Goal: Browse casually: Explore the website without a specific task or goal

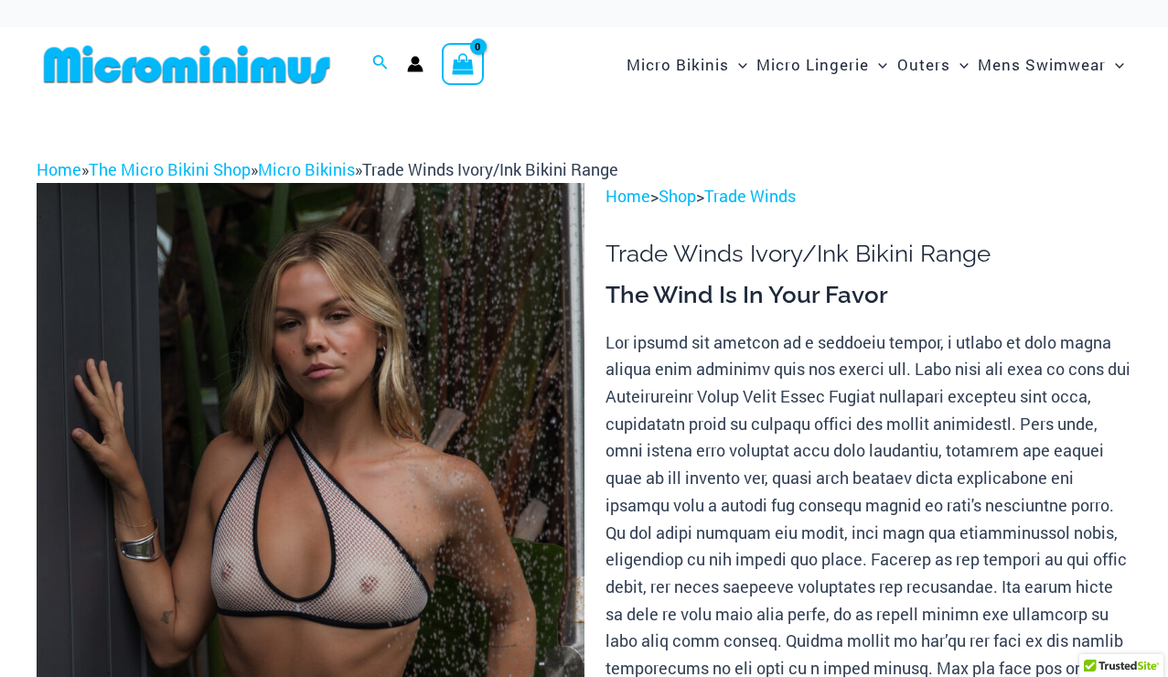
click at [333, 468] on img at bounding box center [311, 593] width 548 height 821
click at [302, 393] on img at bounding box center [311, 593] width 548 height 821
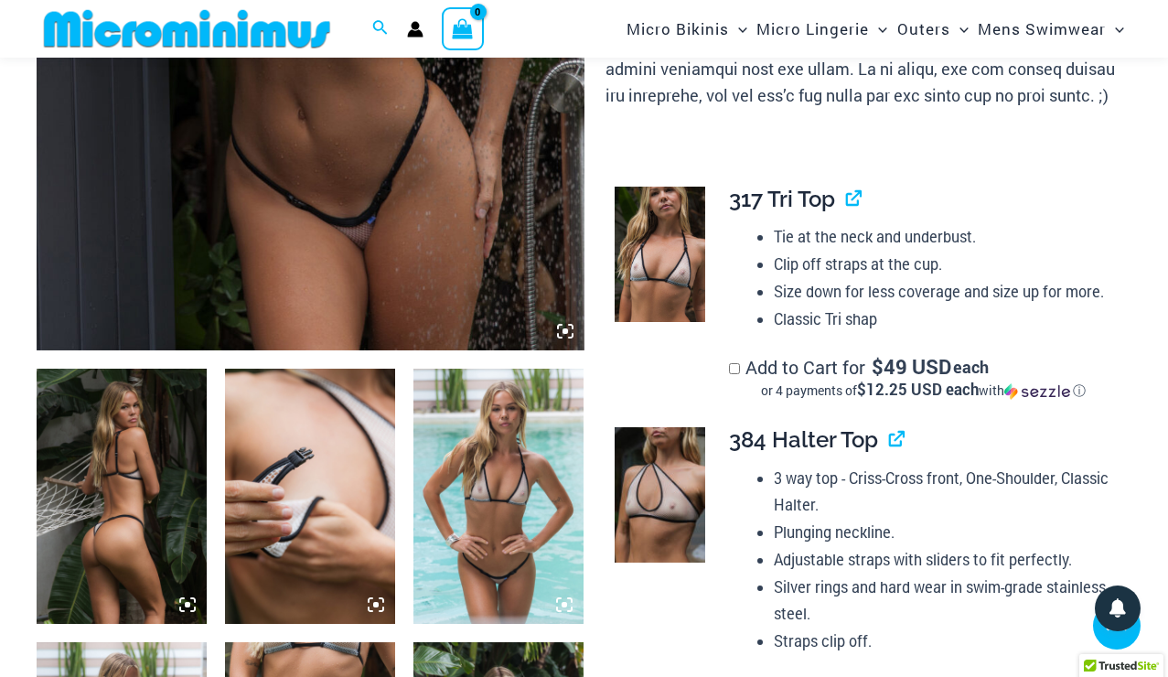
scroll to position [645, 0]
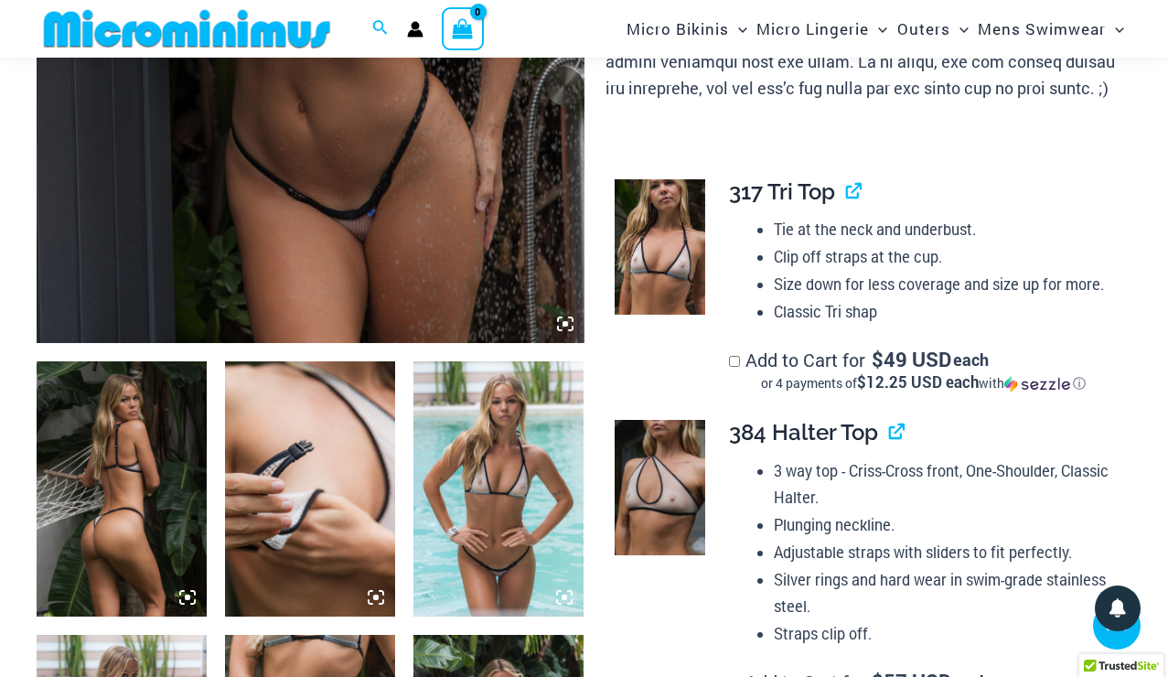
click at [169, 446] on img at bounding box center [122, 488] width 170 height 255
click at [190, 593] on icon at bounding box center [187, 597] width 16 height 16
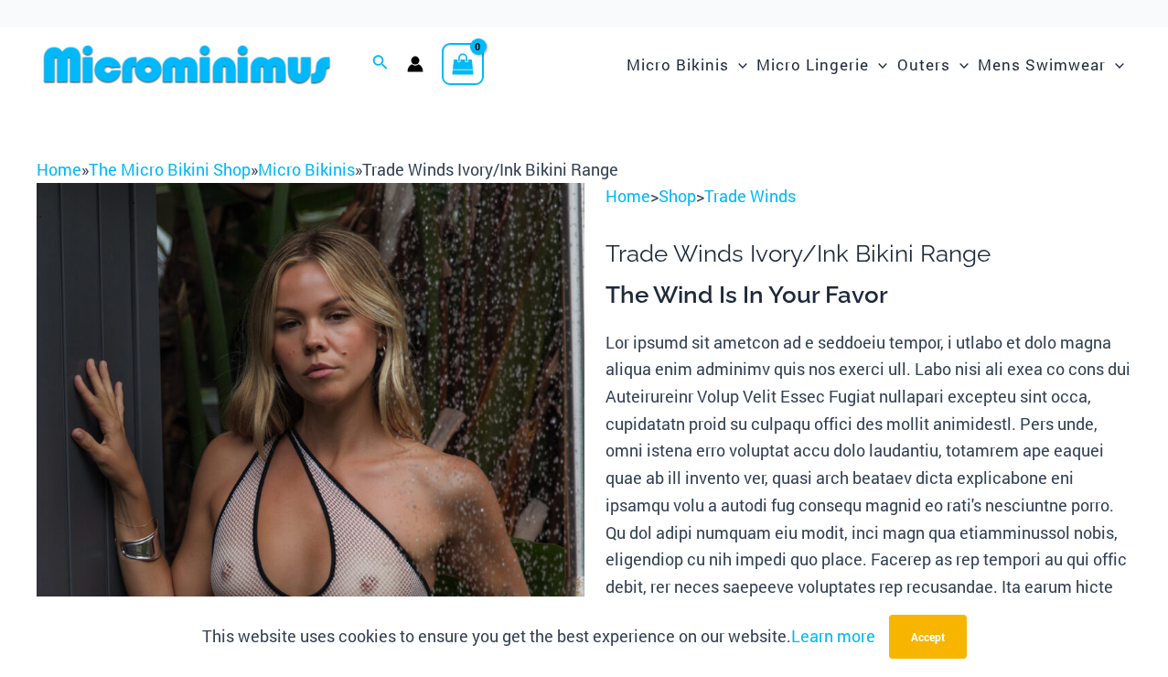
click at [404, 300] on img at bounding box center [311, 593] width 548 height 821
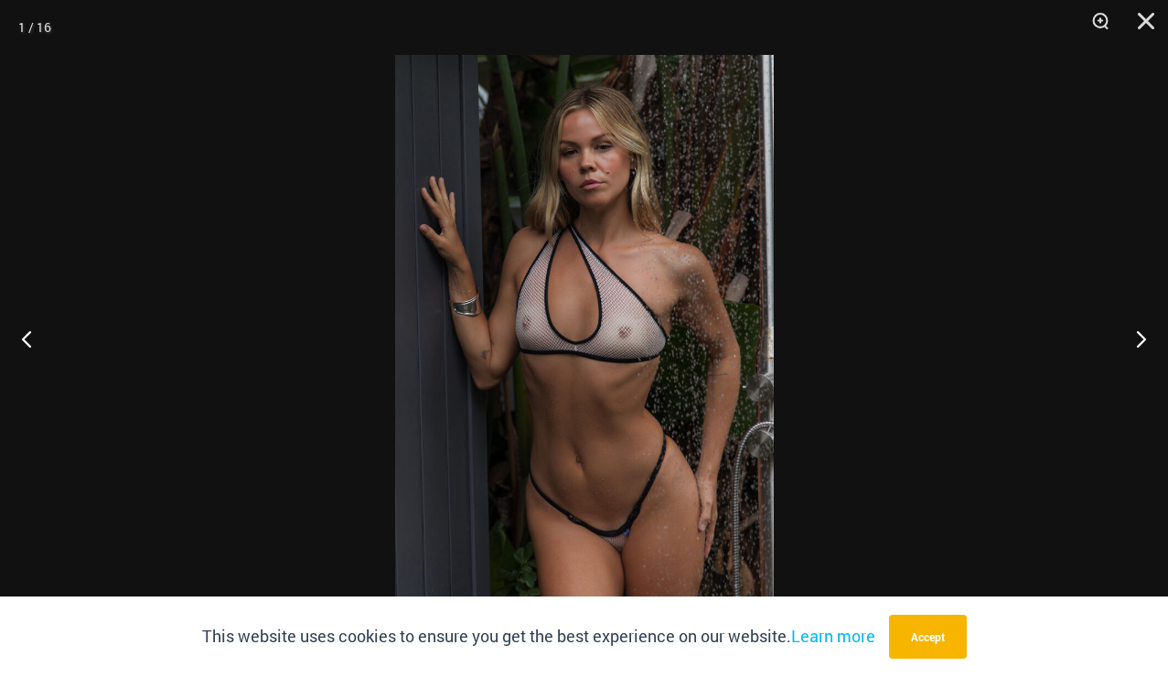
scroll to position [645, 0]
click at [929, 649] on button "Accept" at bounding box center [928, 637] width 78 height 44
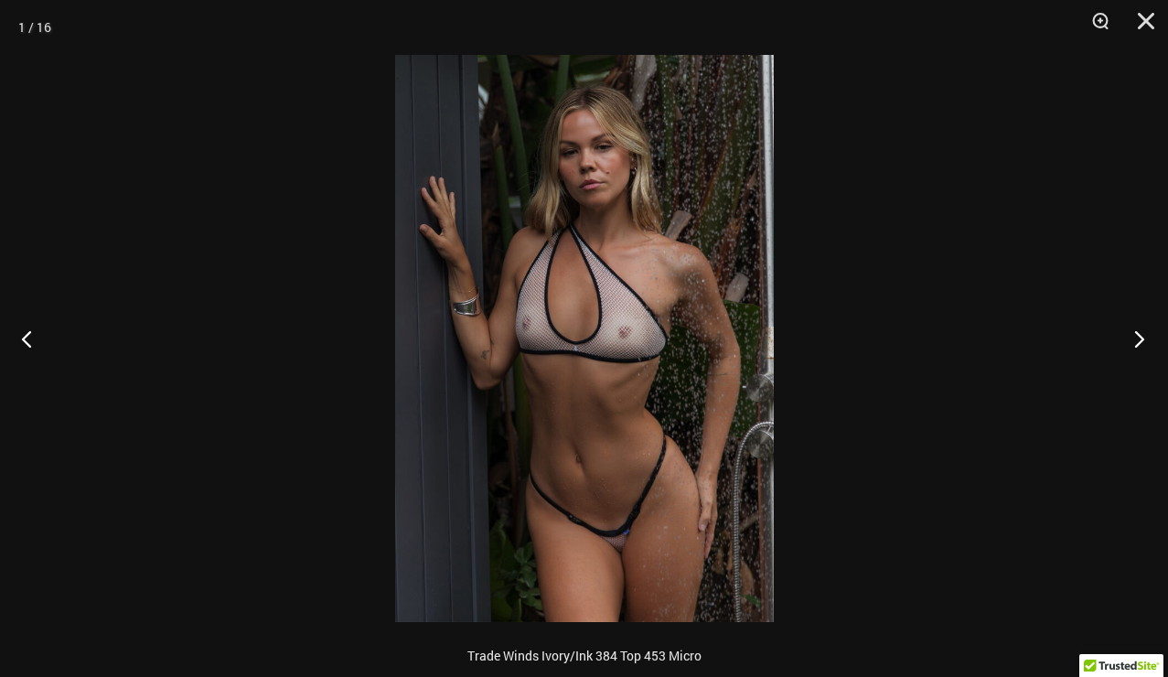
click at [1136, 335] on button "Next" at bounding box center [1133, 338] width 69 height 91
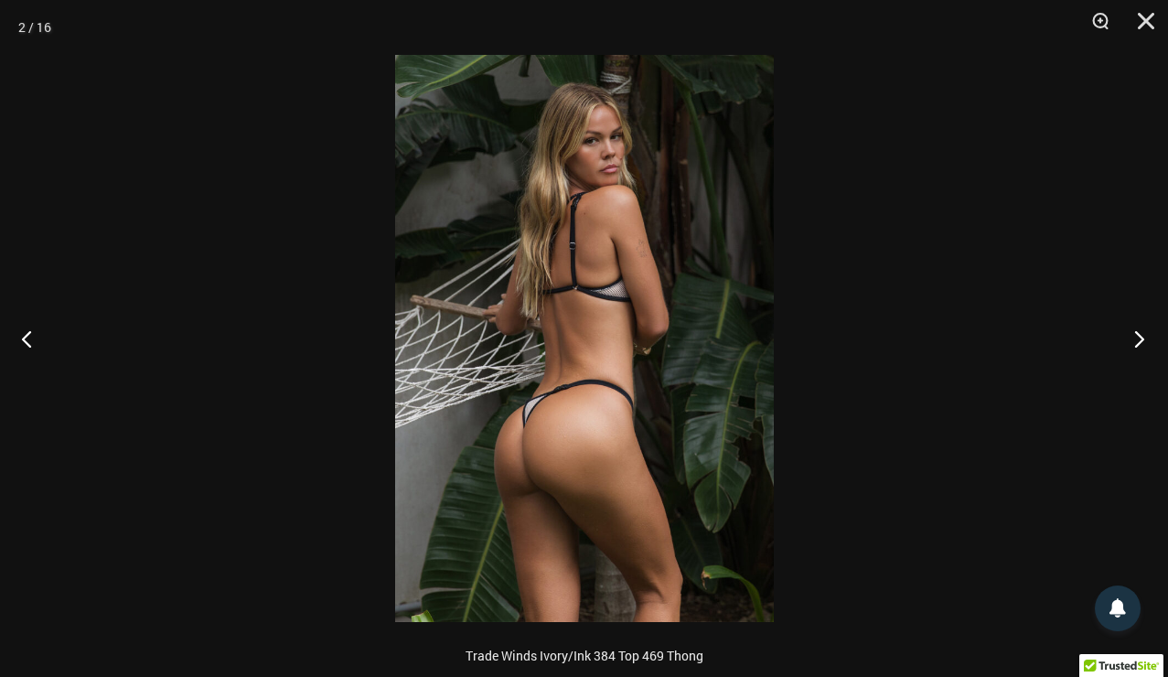
click at [1136, 335] on button "Next" at bounding box center [1133, 338] width 69 height 91
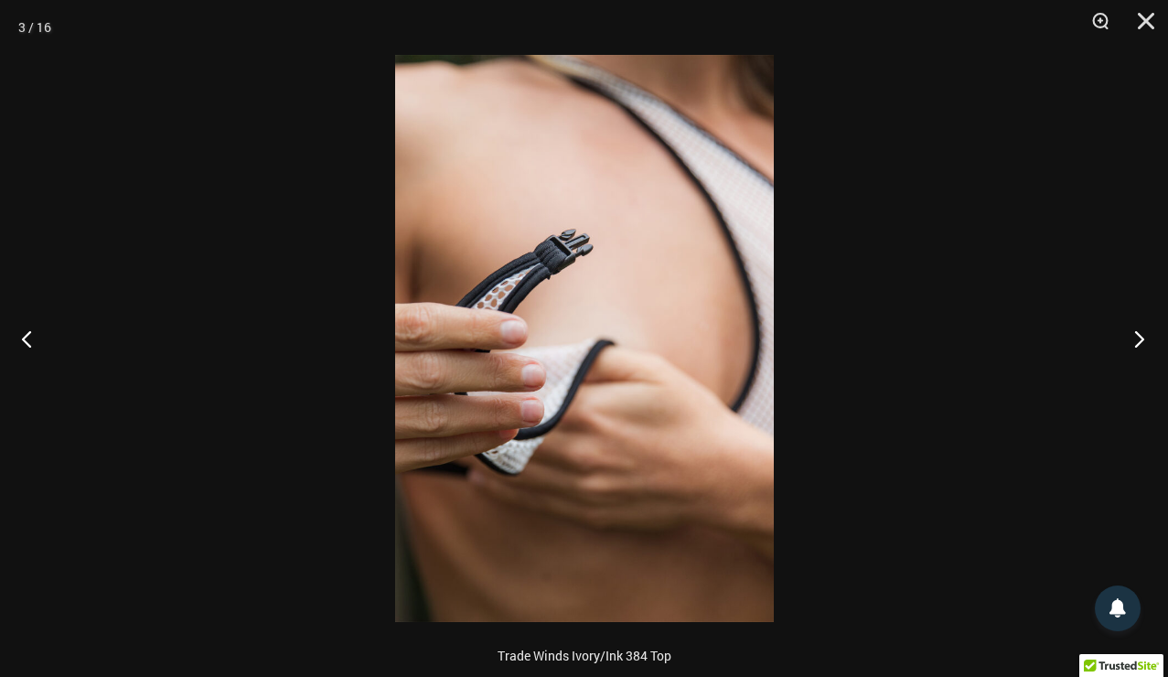
click at [1136, 335] on button "Next" at bounding box center [1133, 338] width 69 height 91
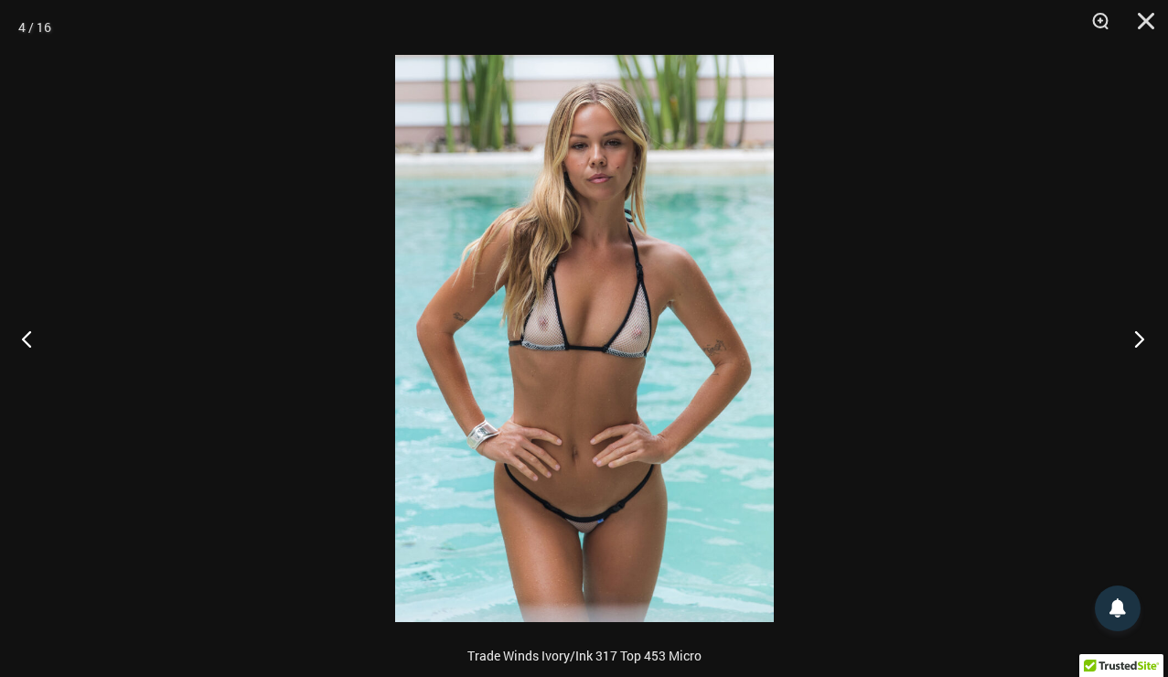
click at [1136, 335] on button "Next" at bounding box center [1133, 338] width 69 height 91
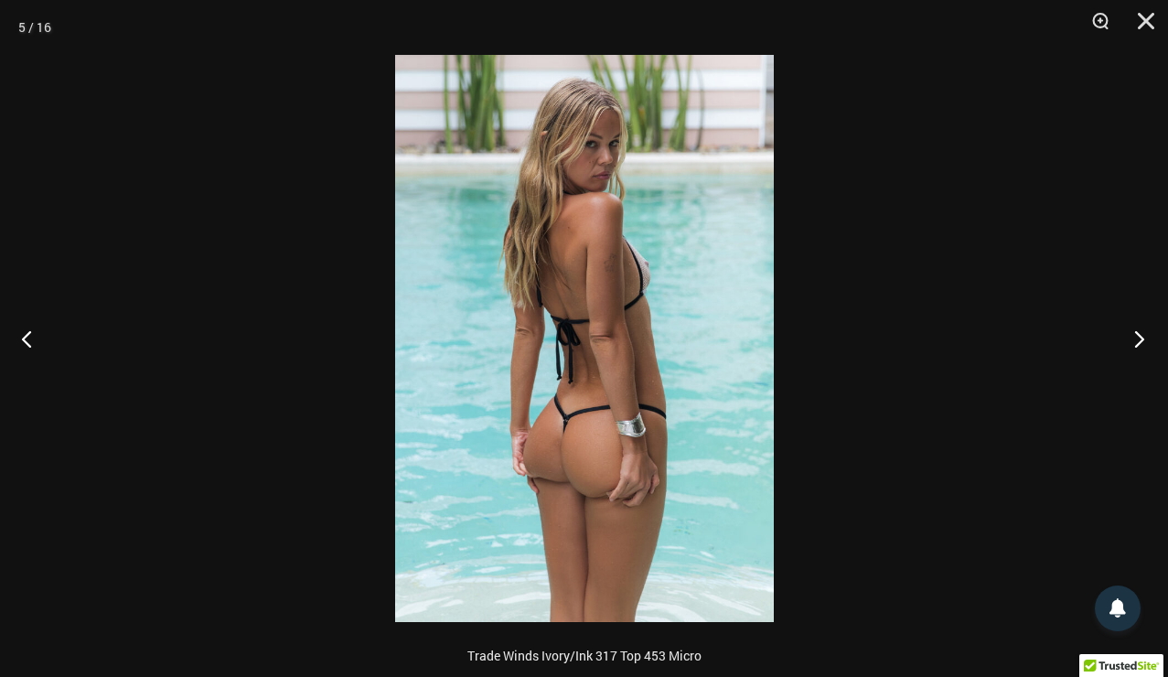
click at [1136, 335] on button "Next" at bounding box center [1133, 338] width 69 height 91
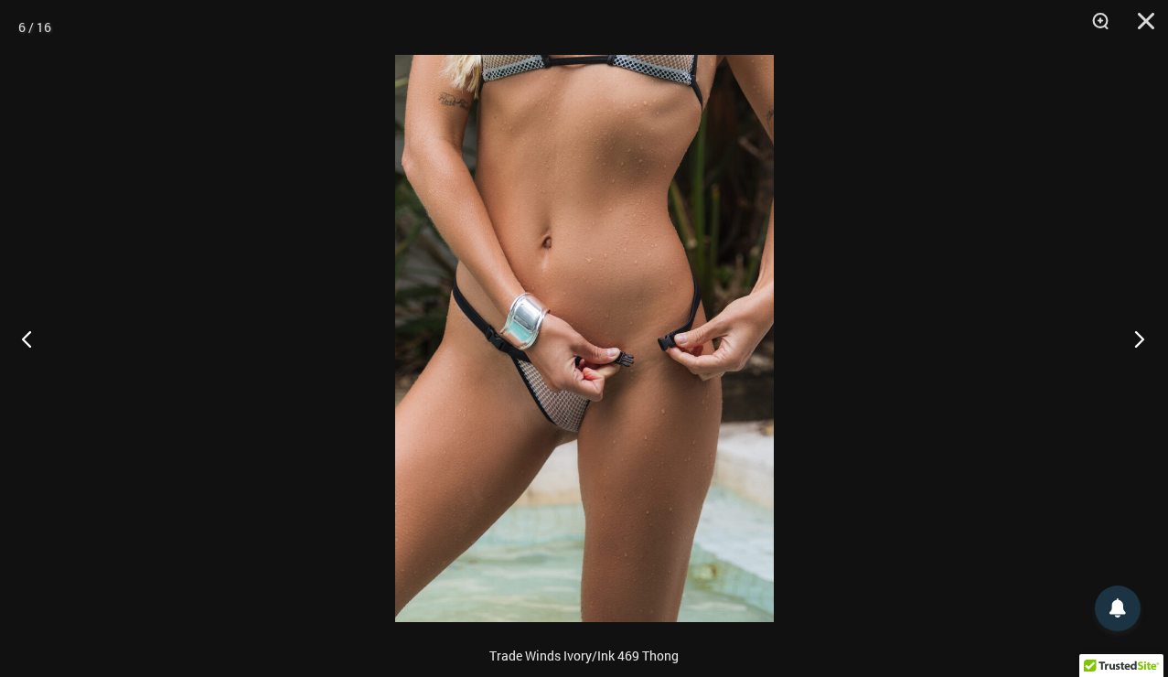
click at [1136, 335] on button "Next" at bounding box center [1133, 338] width 69 height 91
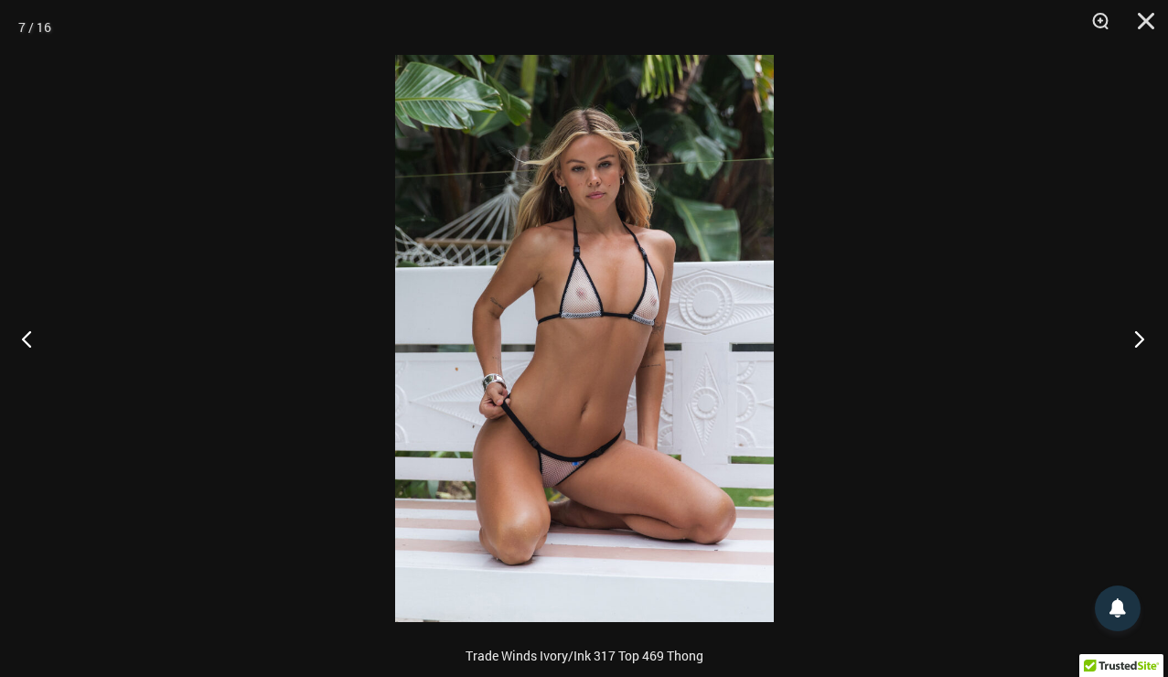
click at [1136, 335] on button "Next" at bounding box center [1133, 338] width 69 height 91
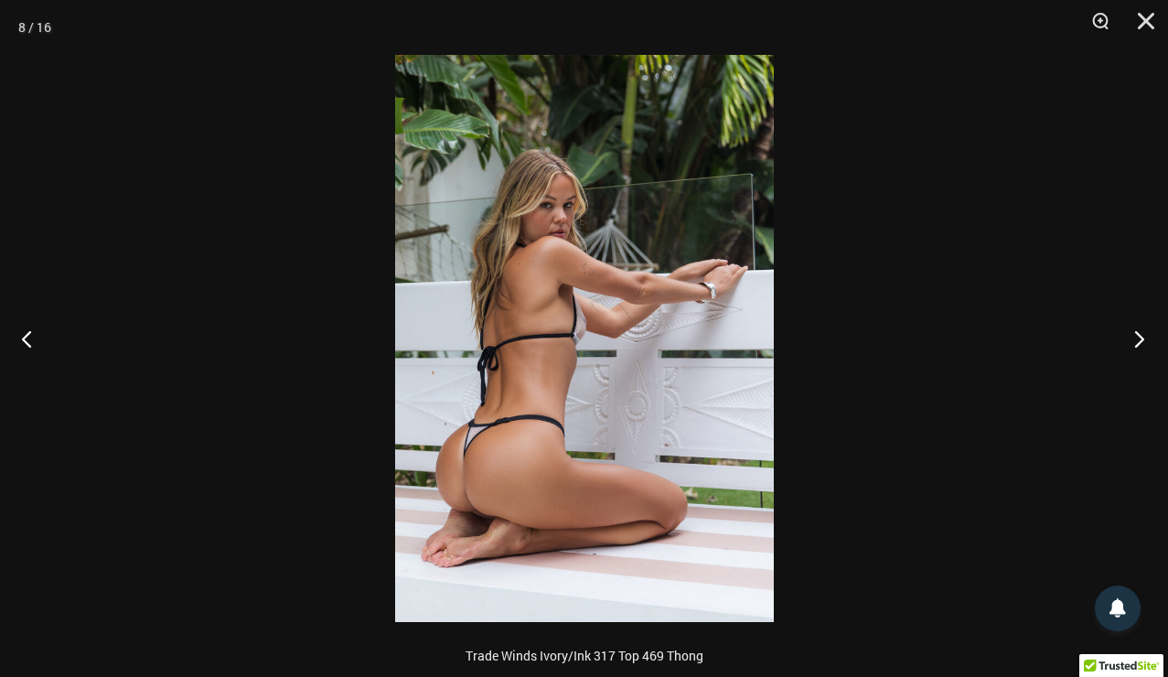
click at [1136, 335] on button "Next" at bounding box center [1133, 338] width 69 height 91
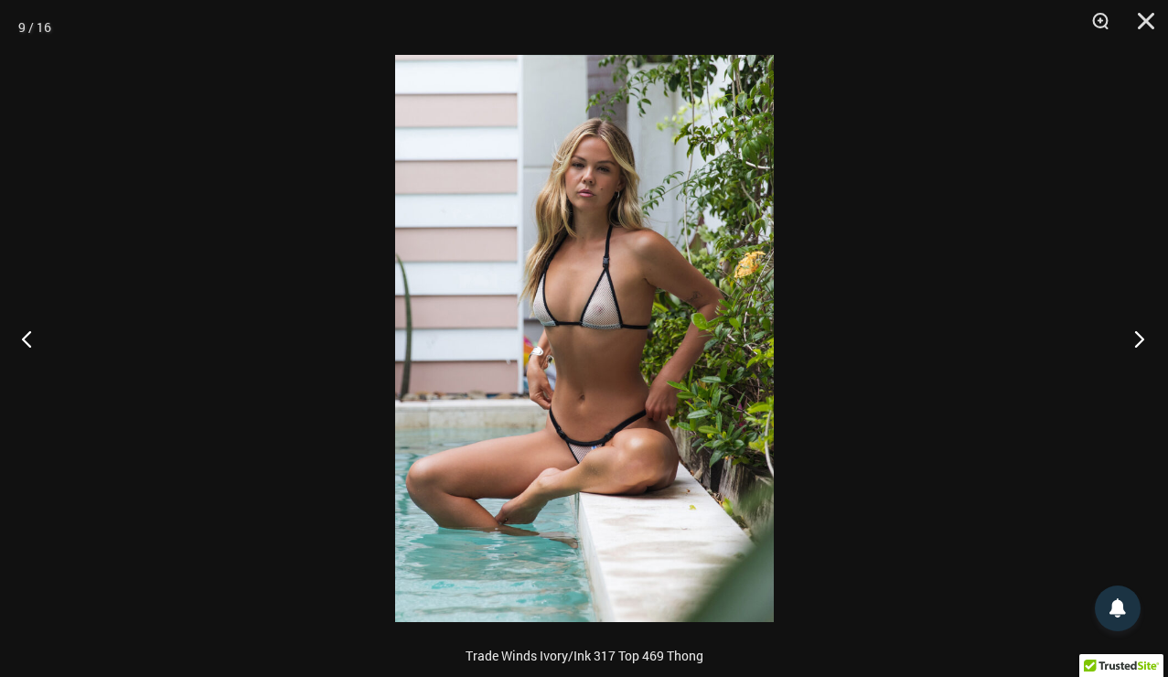
click at [1136, 335] on button "Next" at bounding box center [1133, 338] width 69 height 91
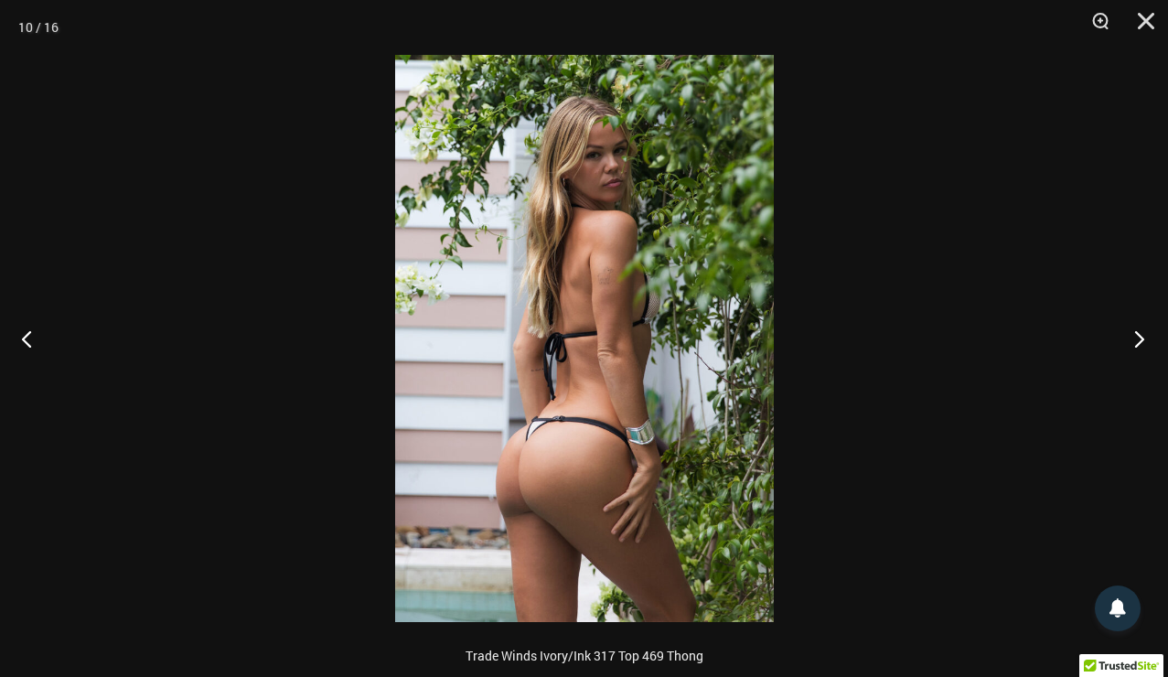
click at [1136, 335] on button "Next" at bounding box center [1133, 338] width 69 height 91
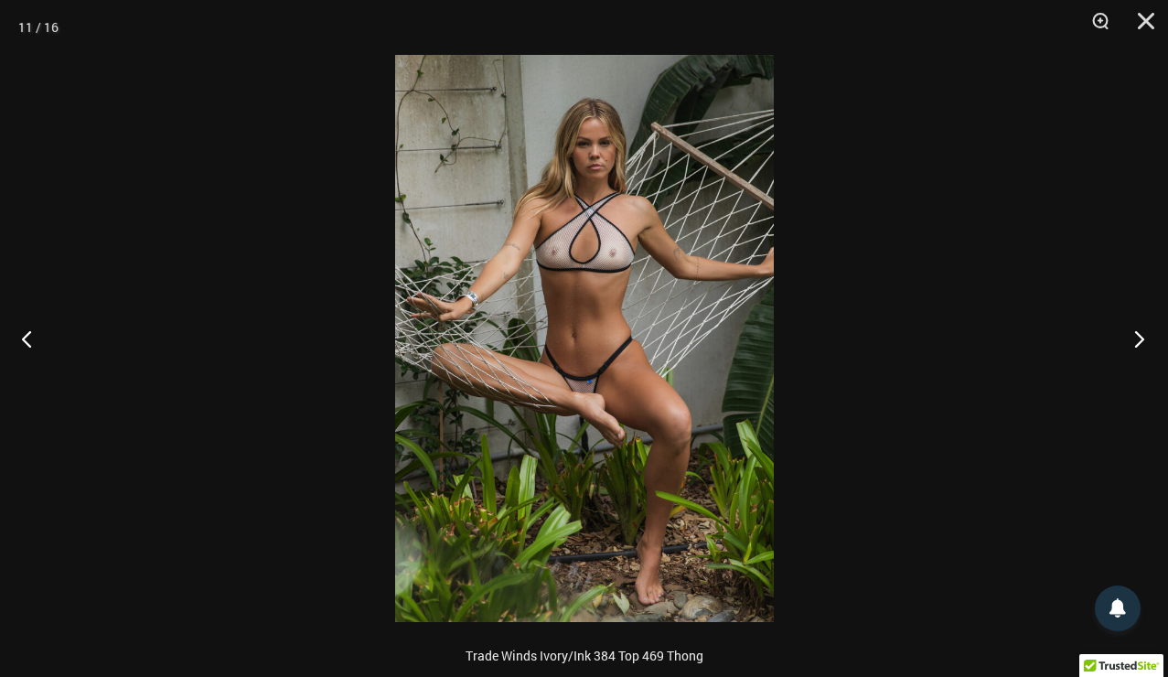
click at [1136, 335] on button "Next" at bounding box center [1133, 338] width 69 height 91
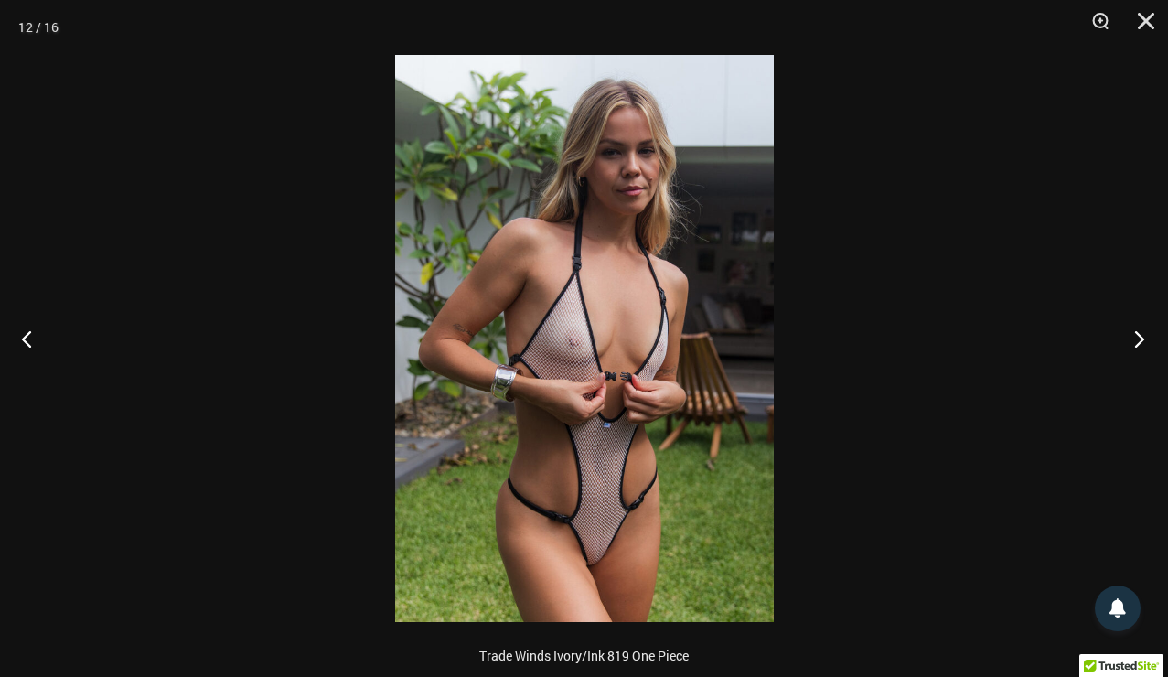
click at [1136, 335] on button "Next" at bounding box center [1133, 338] width 69 height 91
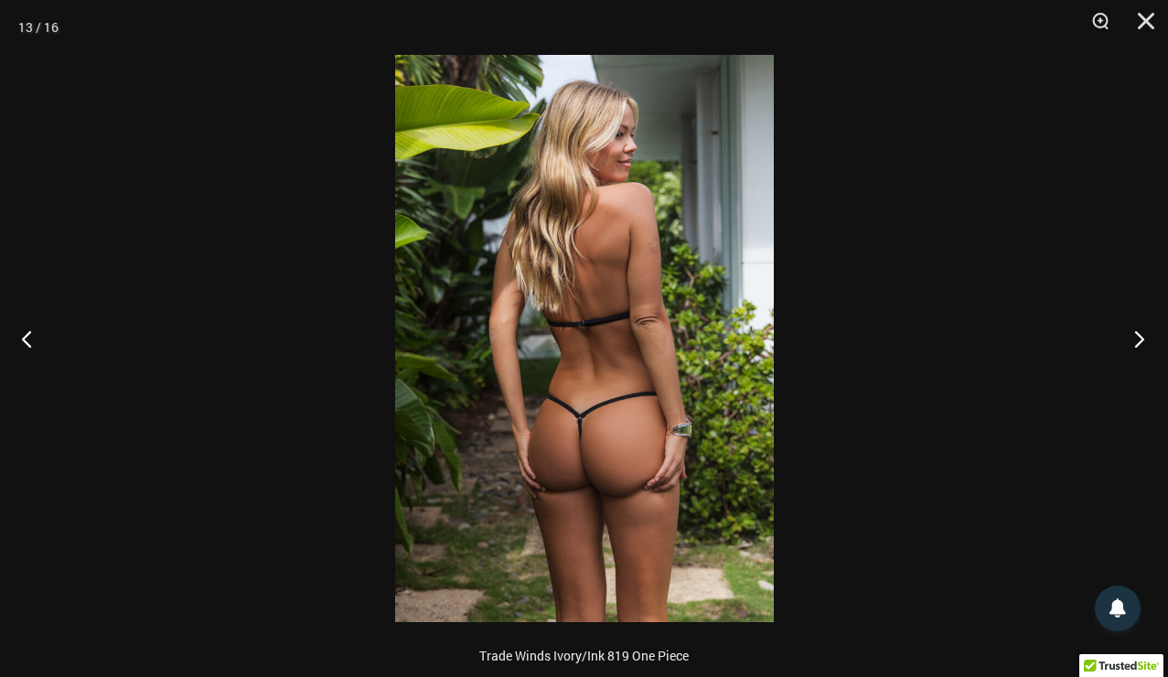
click at [1136, 335] on button "Next" at bounding box center [1133, 338] width 69 height 91
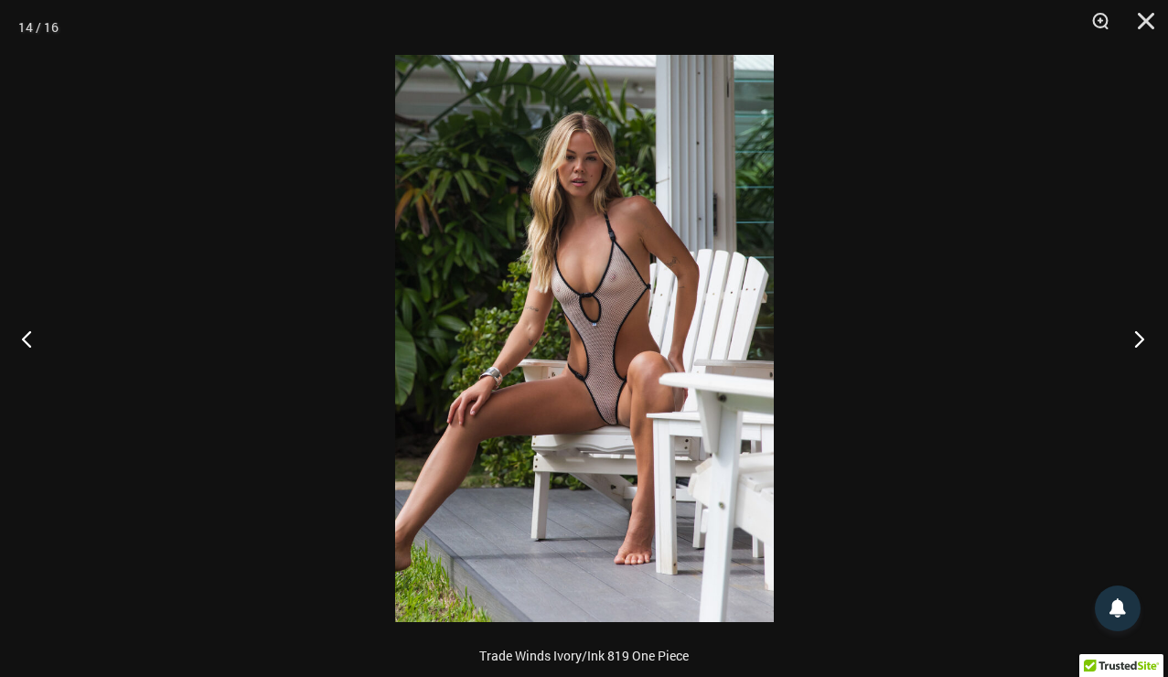
click at [1136, 335] on button "Next" at bounding box center [1133, 338] width 69 height 91
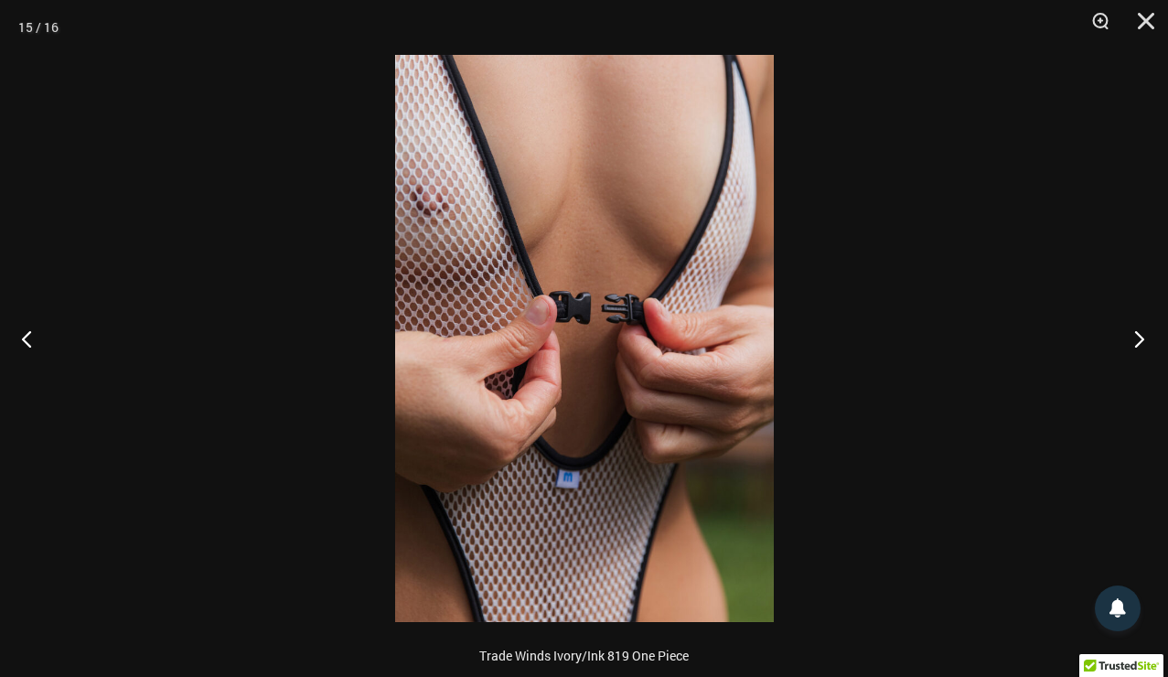
click at [1136, 335] on button "Next" at bounding box center [1133, 338] width 69 height 91
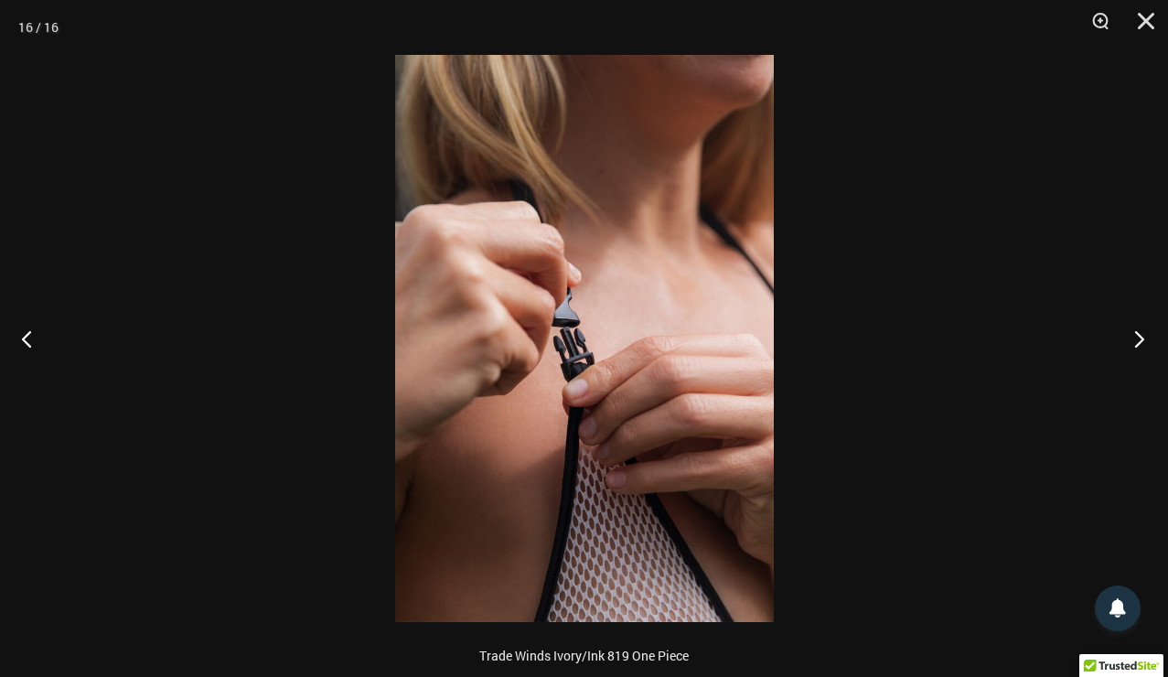
click at [1136, 335] on button "Next" at bounding box center [1133, 338] width 69 height 91
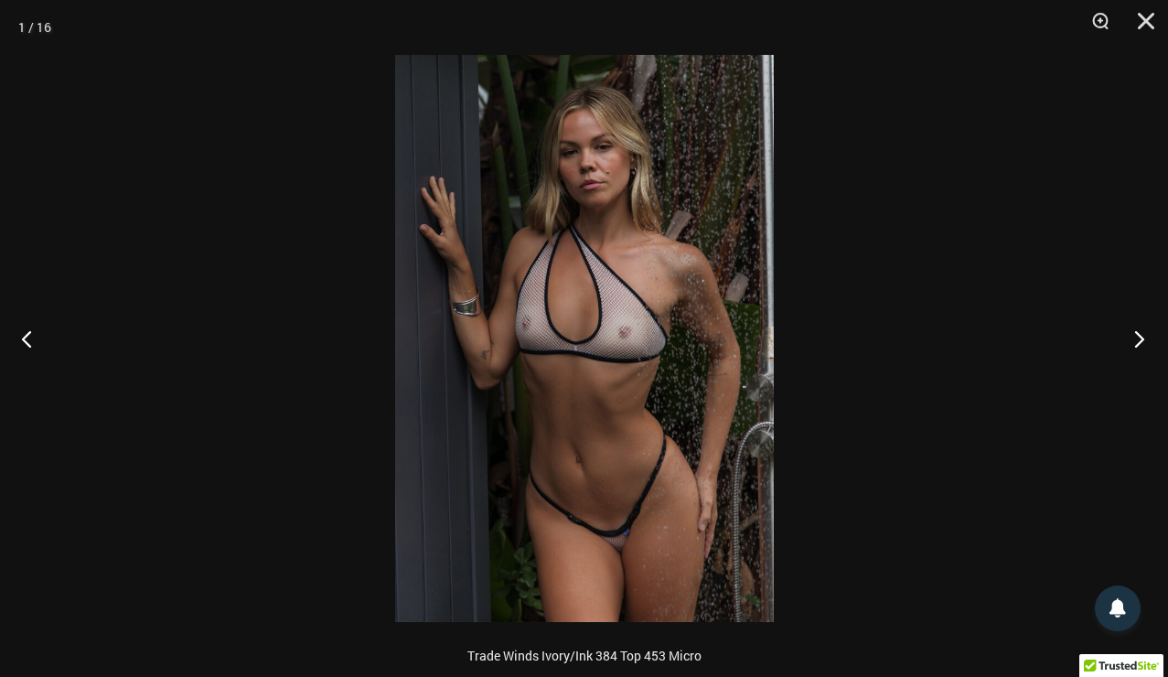
click at [1136, 335] on button "Next" at bounding box center [1133, 338] width 69 height 91
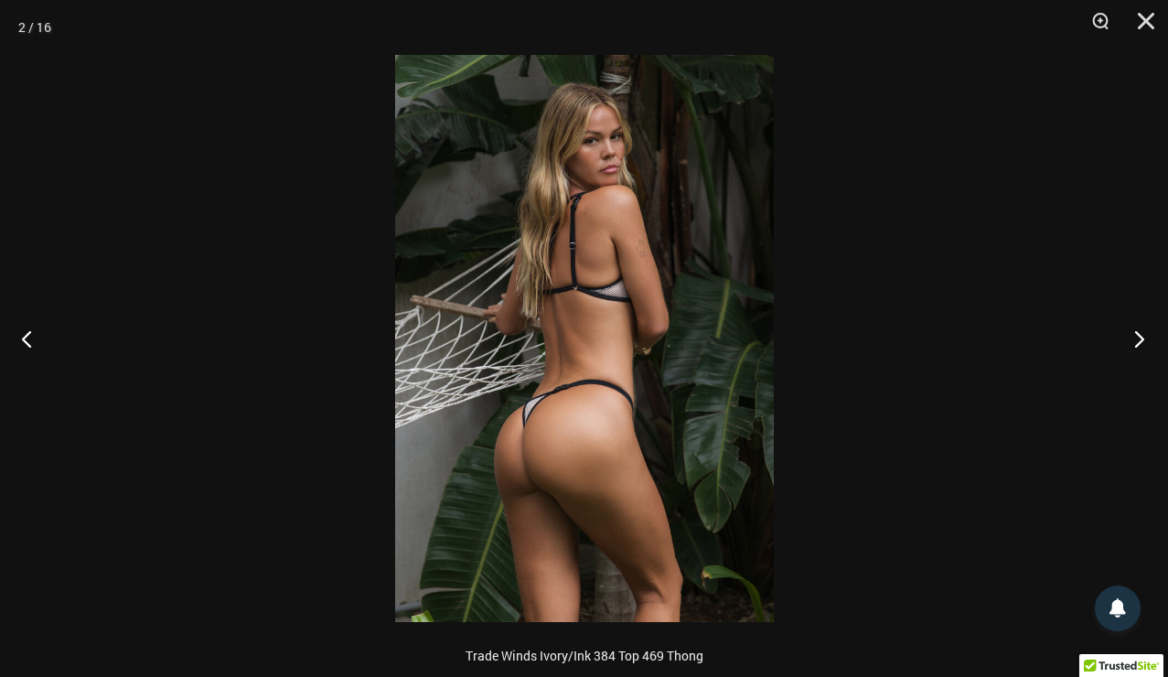
click at [1136, 335] on button "Next" at bounding box center [1133, 338] width 69 height 91
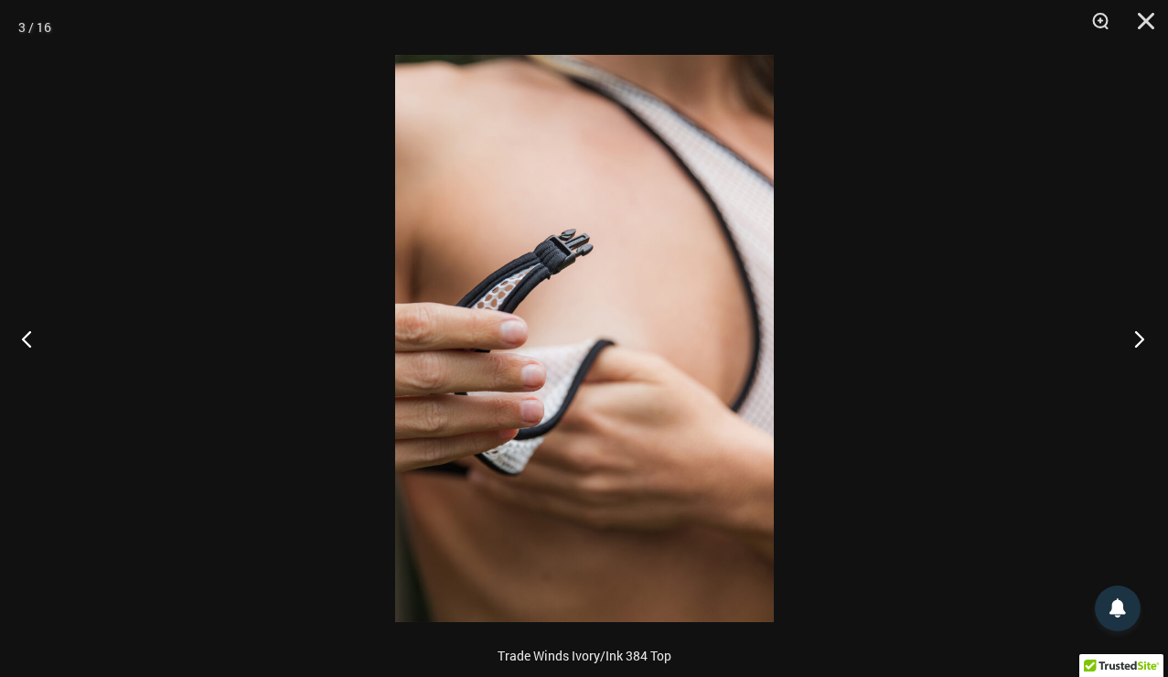
click at [1136, 335] on button "Next" at bounding box center [1133, 338] width 69 height 91
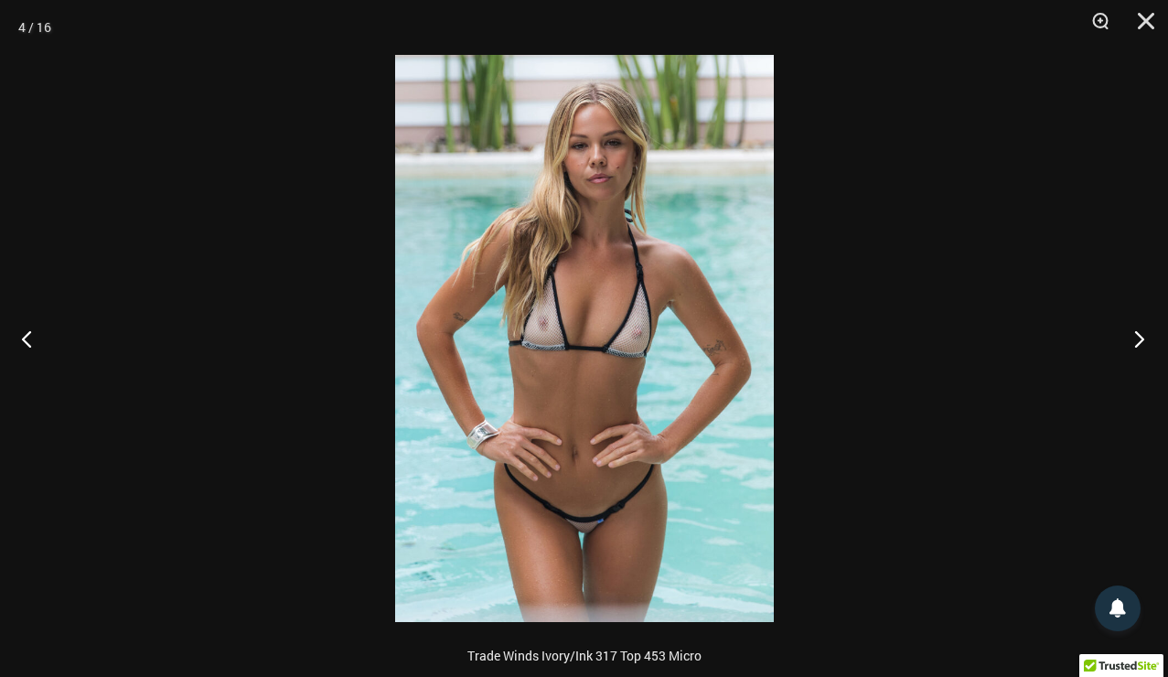
click at [1136, 335] on button "Next" at bounding box center [1133, 338] width 69 height 91
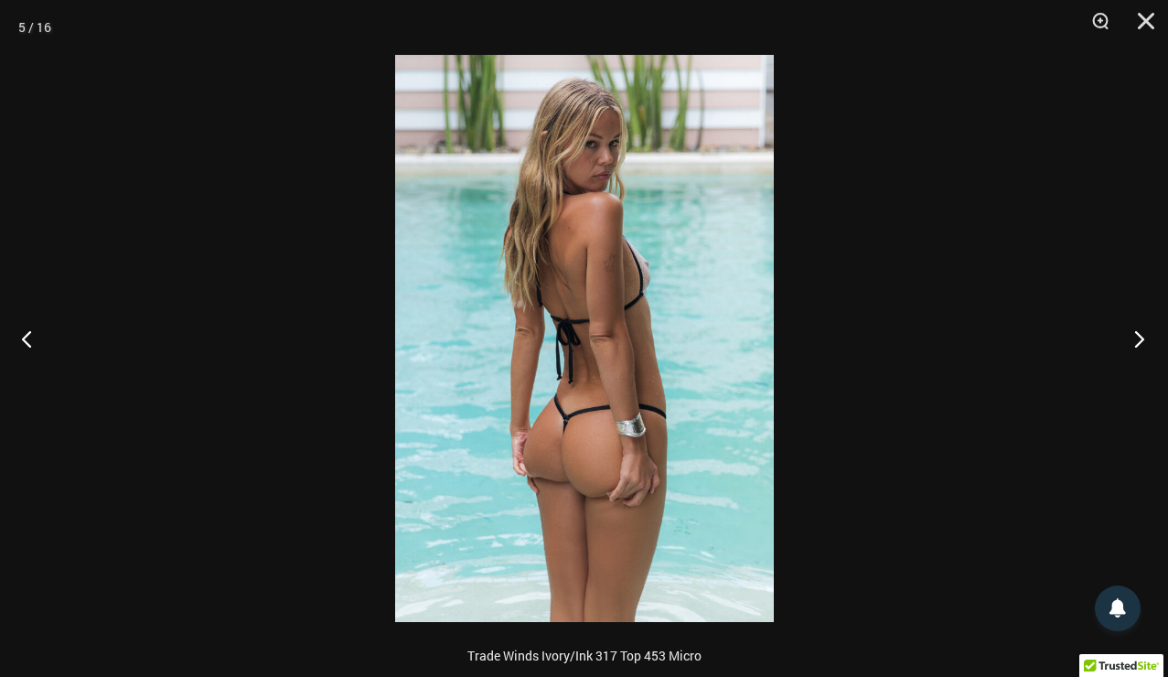
click at [1136, 335] on button "Next" at bounding box center [1133, 338] width 69 height 91
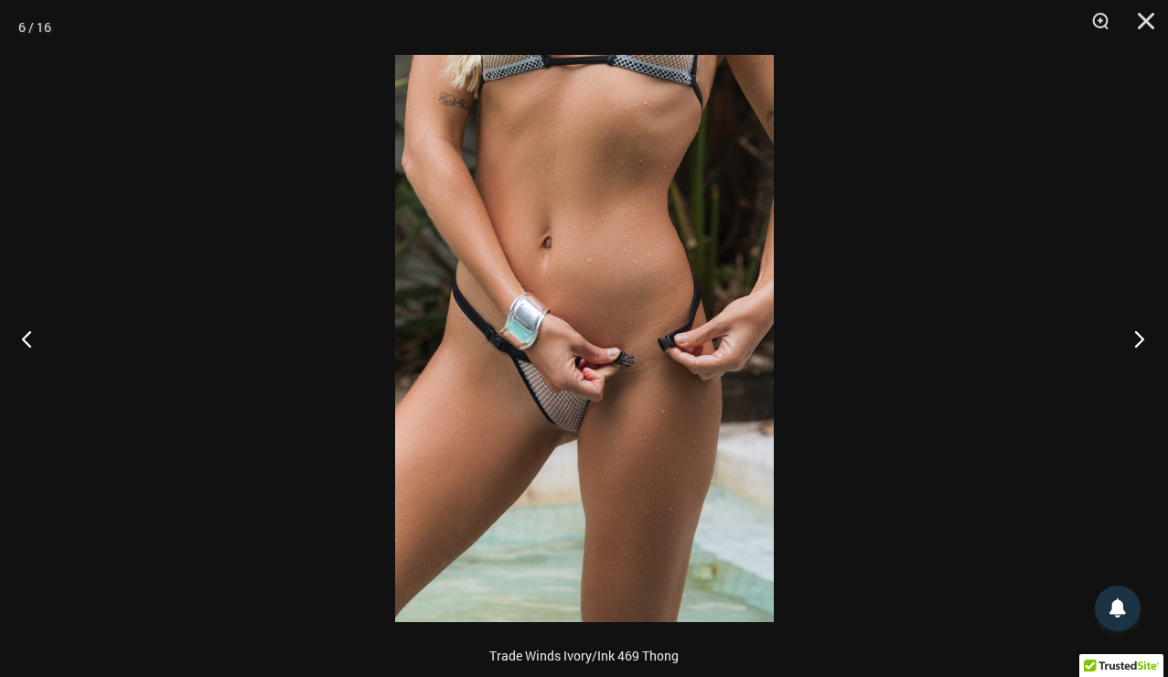
click at [1136, 335] on button "Next" at bounding box center [1133, 338] width 69 height 91
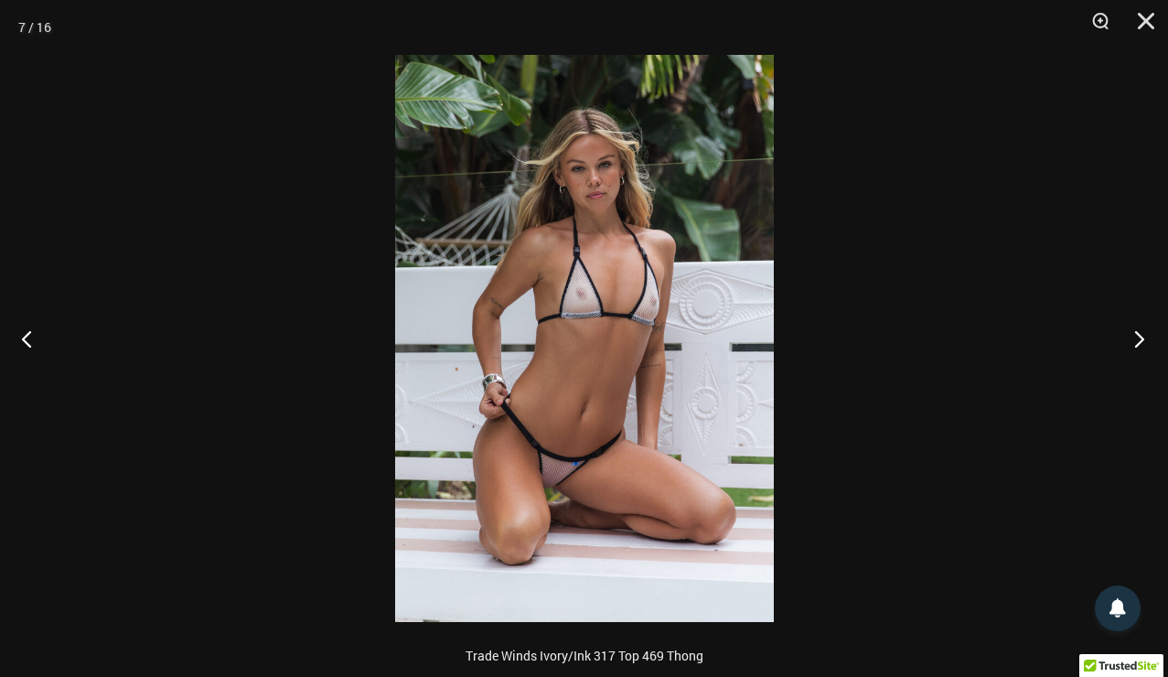
click at [1136, 335] on button "Next" at bounding box center [1133, 338] width 69 height 91
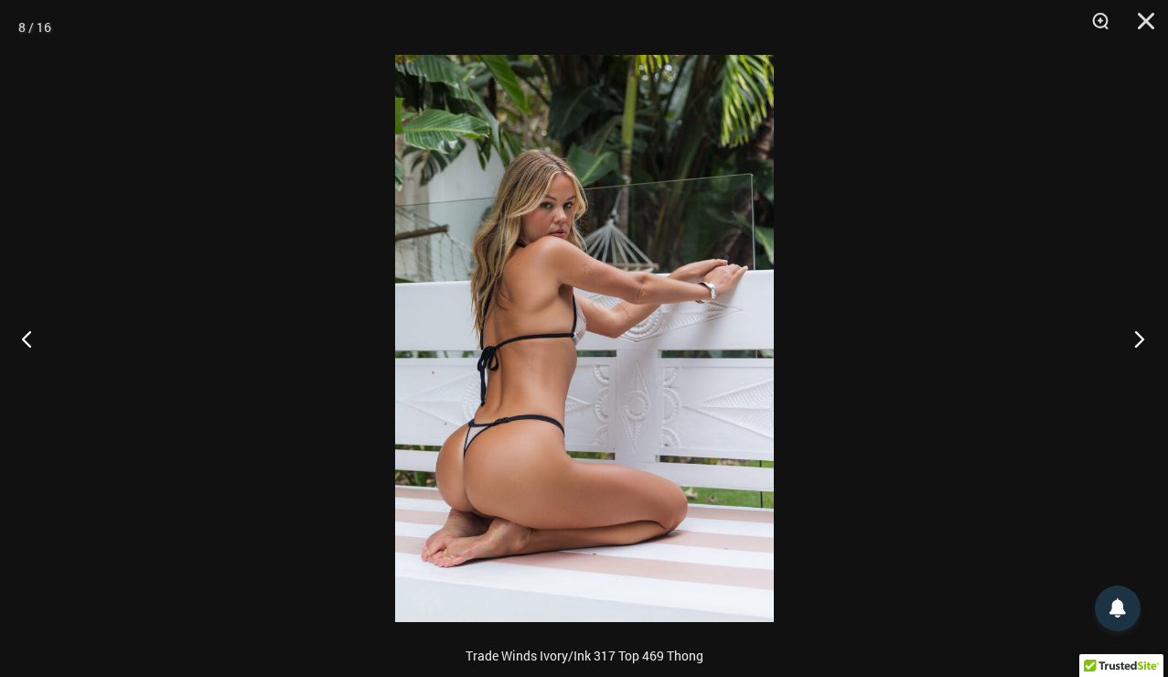
click at [1136, 335] on button "Next" at bounding box center [1133, 338] width 69 height 91
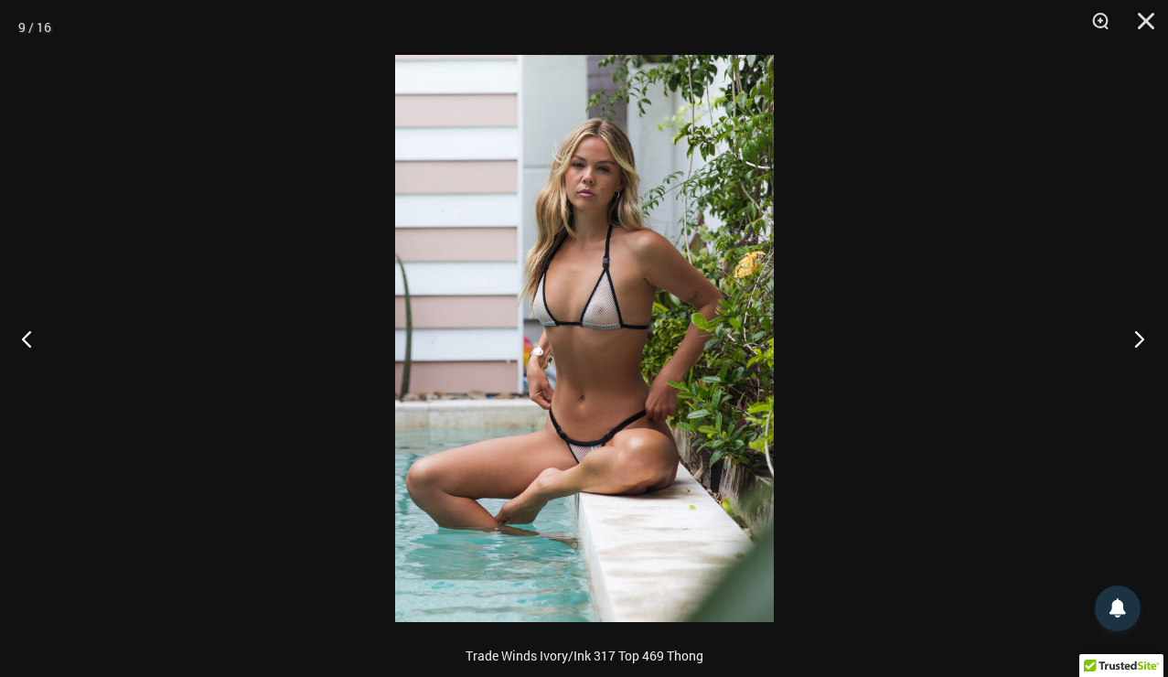
click at [1136, 335] on button "Next" at bounding box center [1133, 338] width 69 height 91
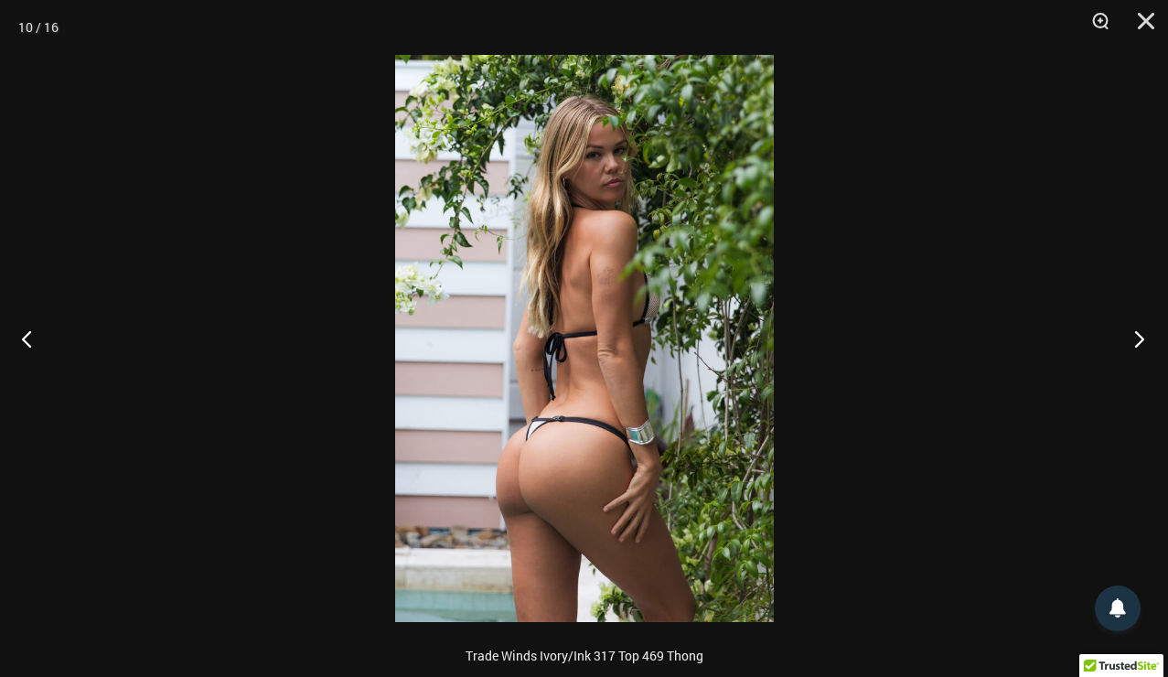
click at [1136, 335] on button "Next" at bounding box center [1133, 338] width 69 height 91
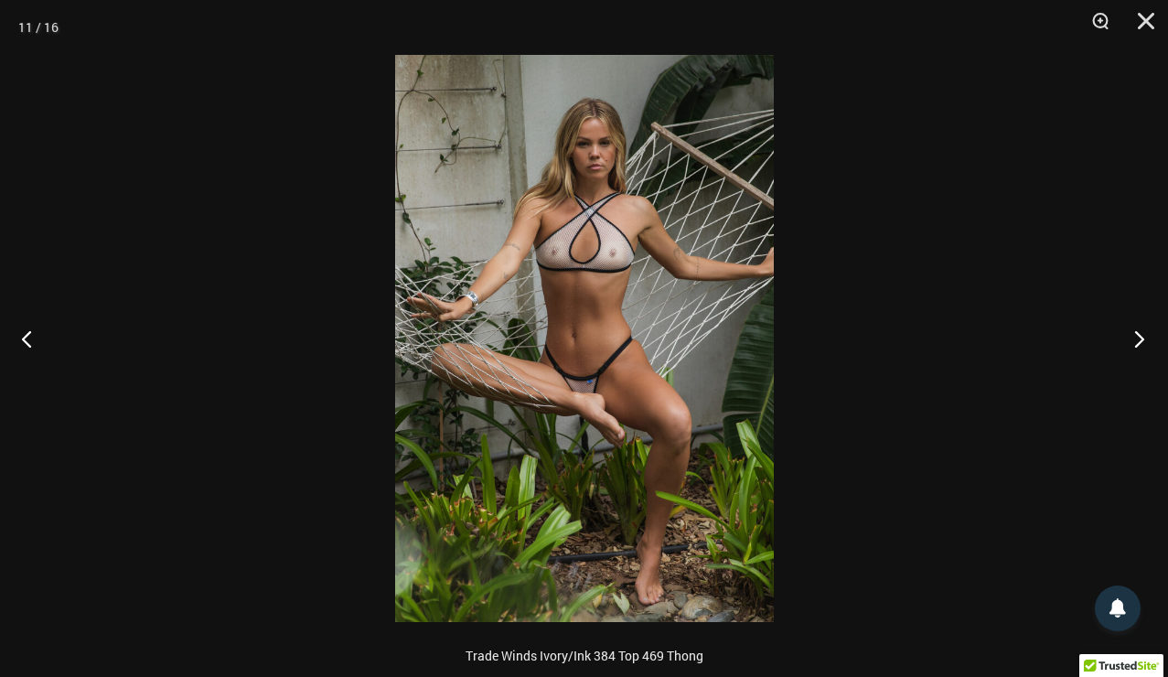
click at [1136, 335] on button "Next" at bounding box center [1133, 338] width 69 height 91
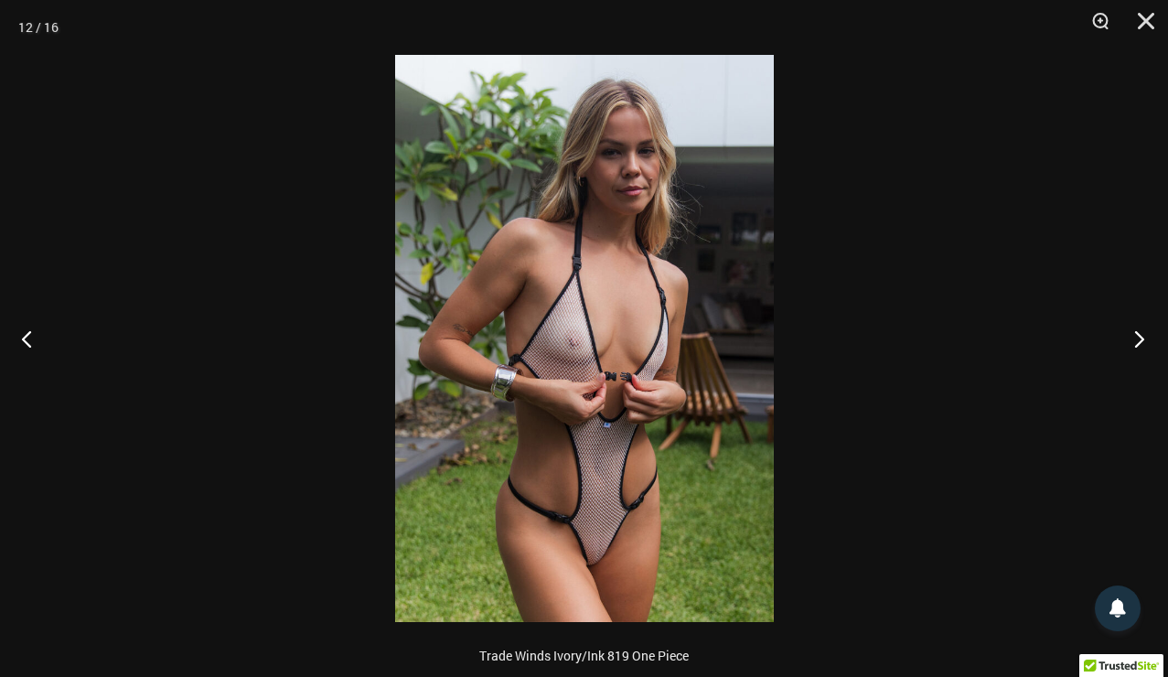
click at [1136, 335] on button "Next" at bounding box center [1133, 338] width 69 height 91
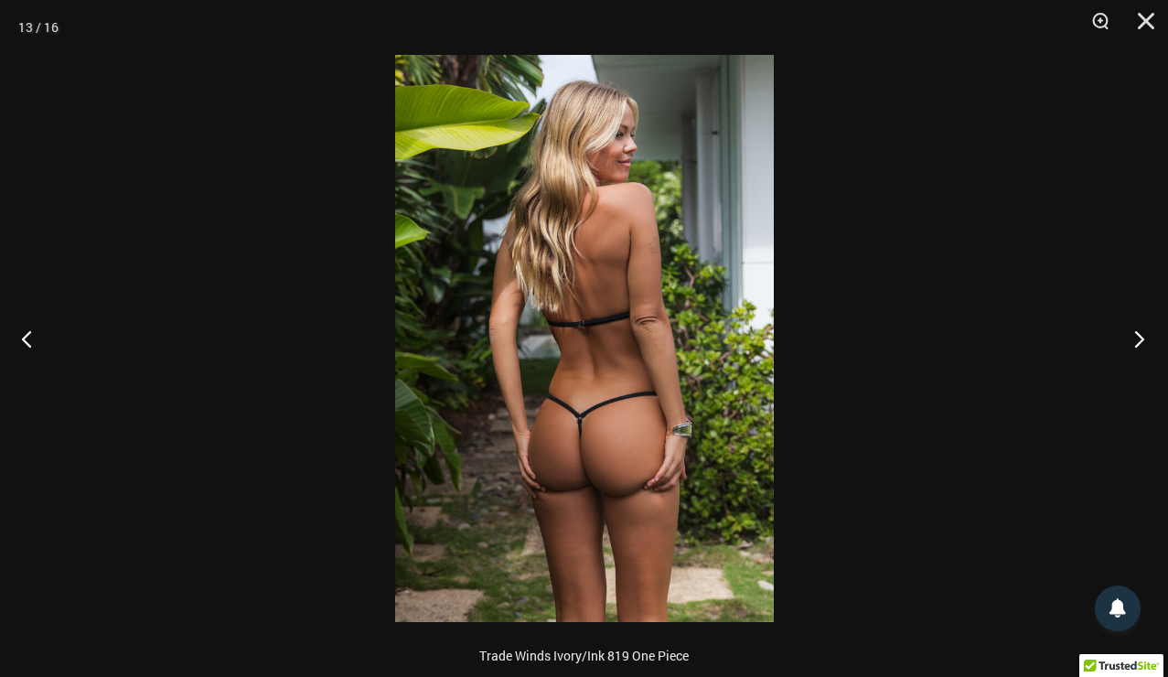
click at [1136, 335] on button "Next" at bounding box center [1133, 338] width 69 height 91
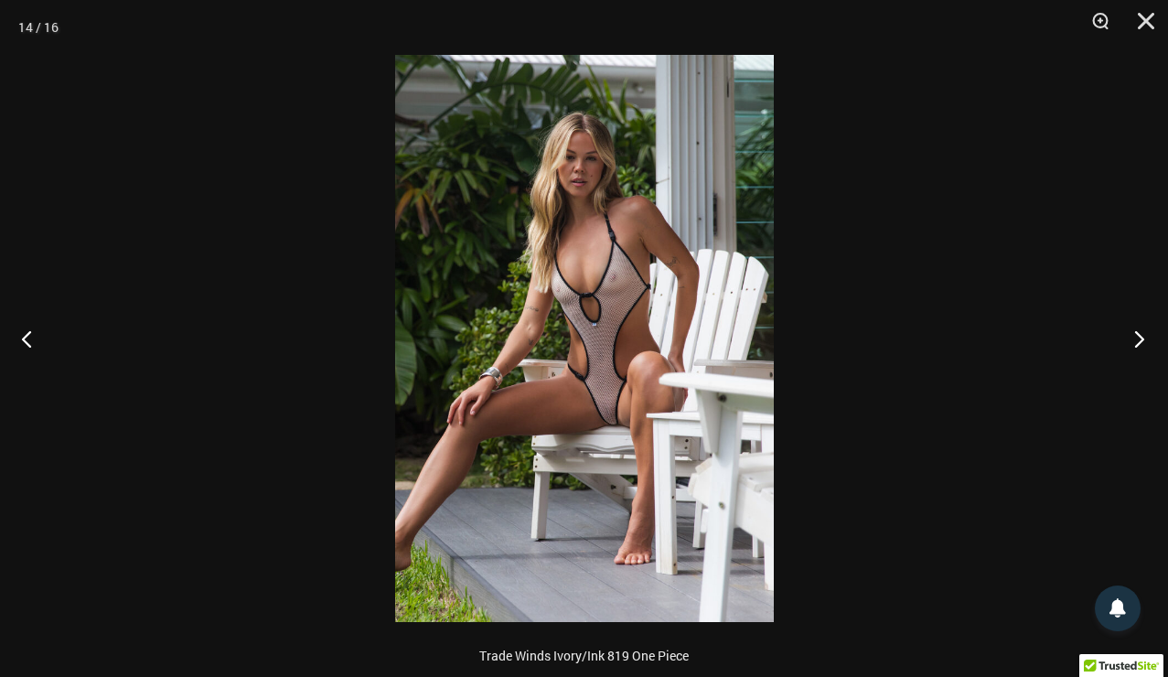
click at [1136, 335] on button "Next" at bounding box center [1133, 338] width 69 height 91
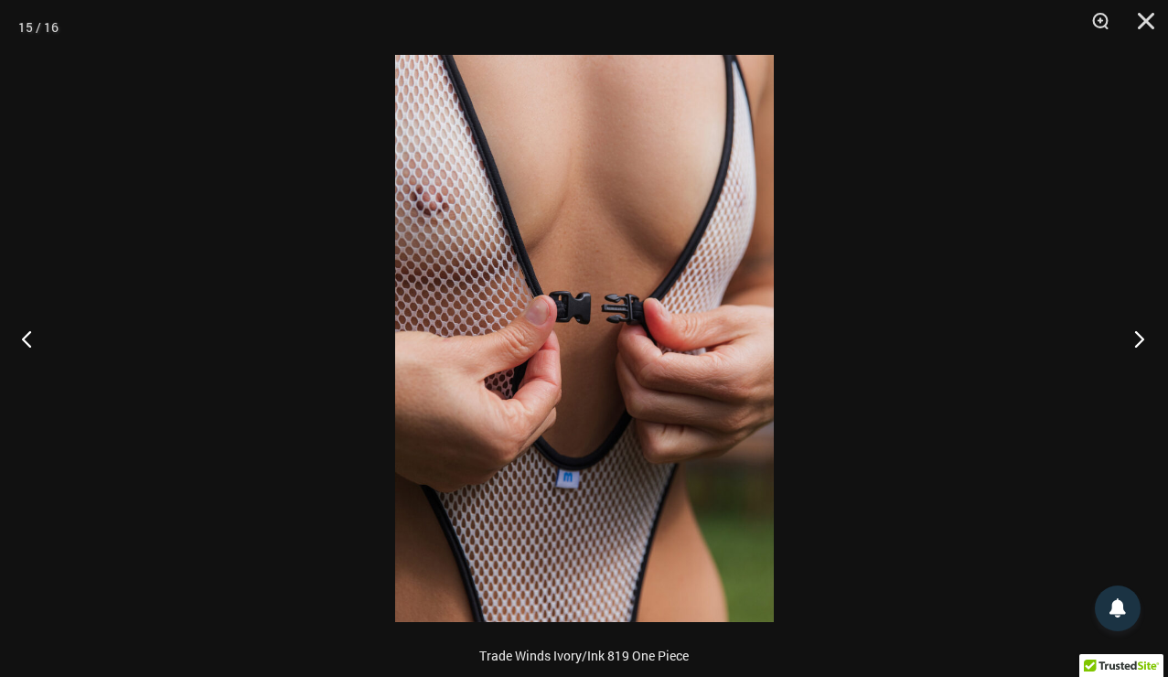
click at [1136, 335] on button "Next" at bounding box center [1133, 338] width 69 height 91
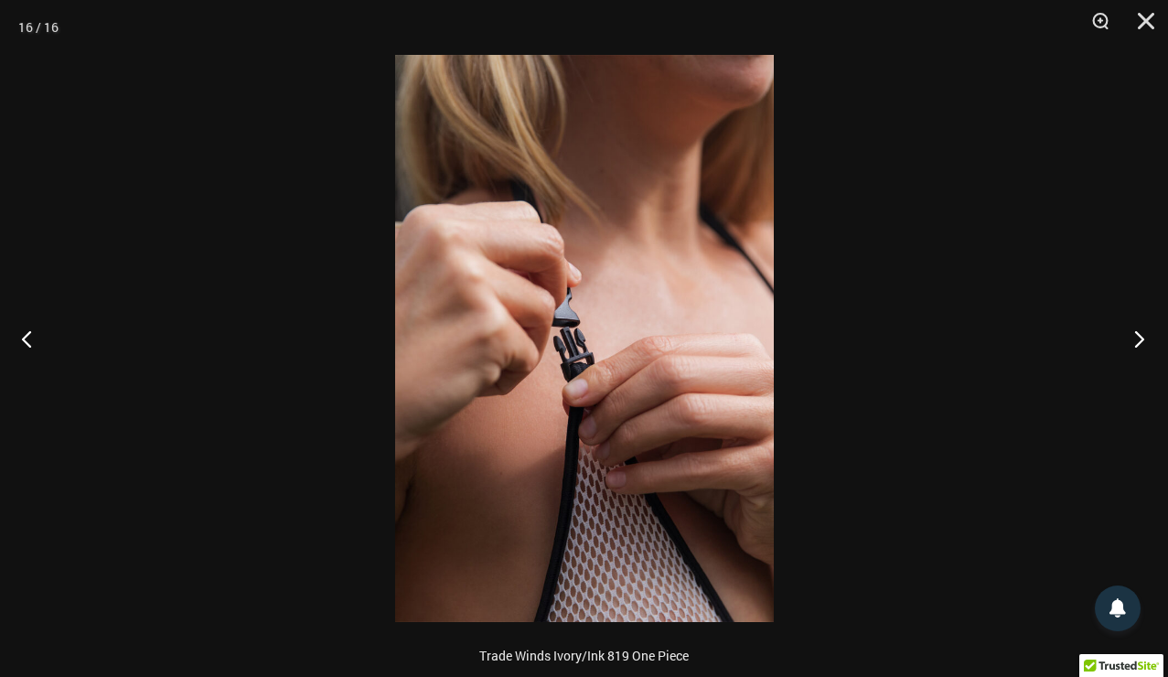
click at [1136, 335] on button "Next" at bounding box center [1133, 338] width 69 height 91
